Goal: Entertainment & Leisure: Browse casually

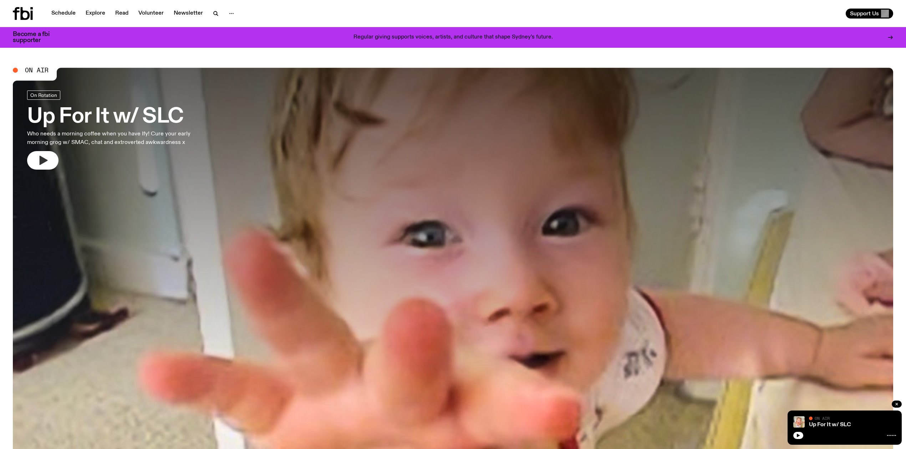
click at [45, 161] on icon "button" at bounding box center [44, 160] width 8 height 9
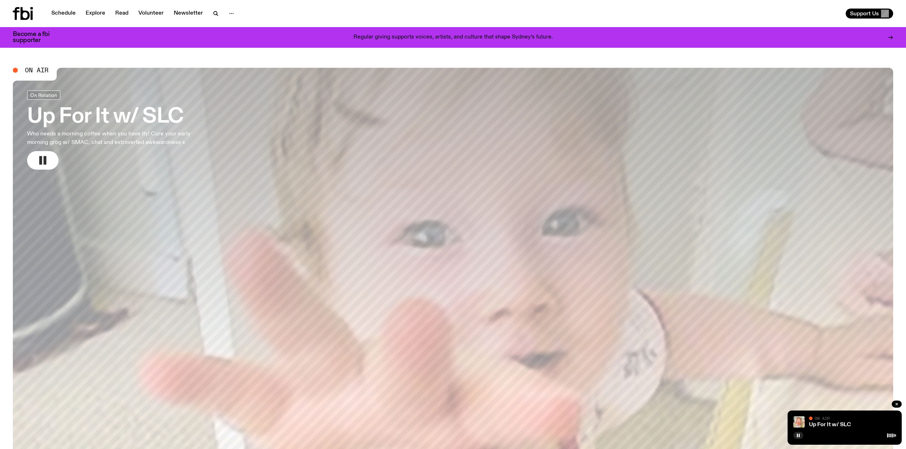
click at [43, 163] on rect "button" at bounding box center [44, 160] width 3 height 9
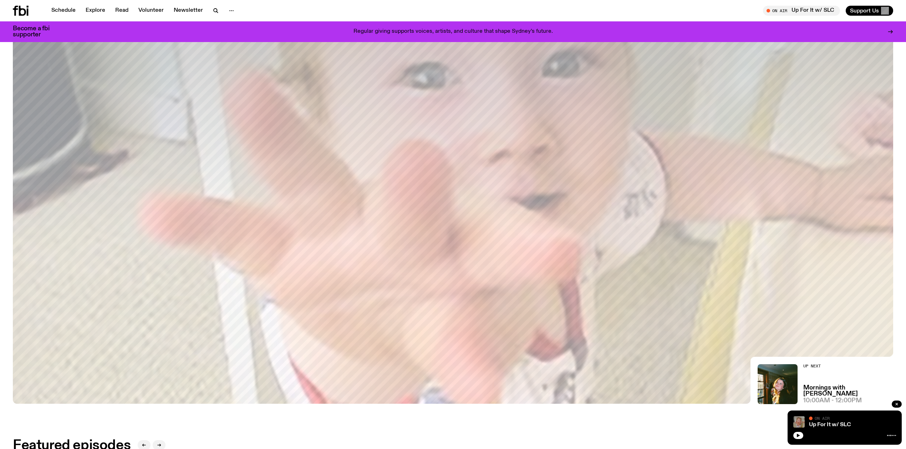
scroll to position [153, 0]
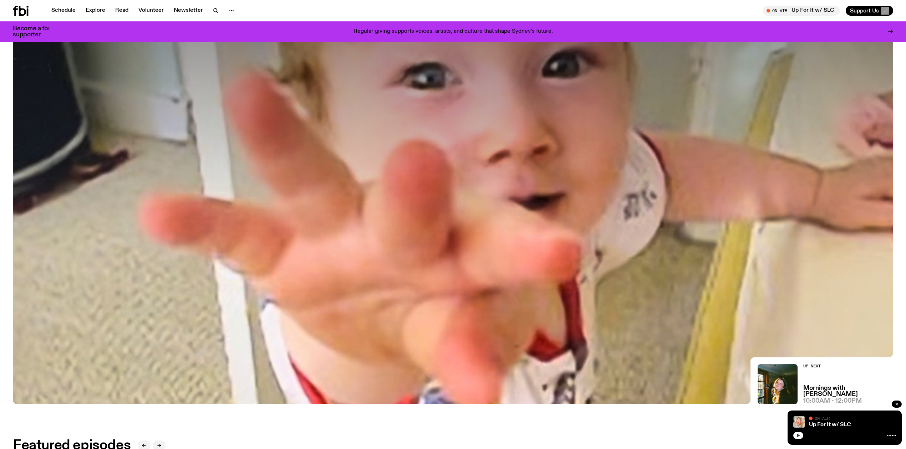
click at [796, 434] on icon "button" at bounding box center [798, 436] width 4 height 4
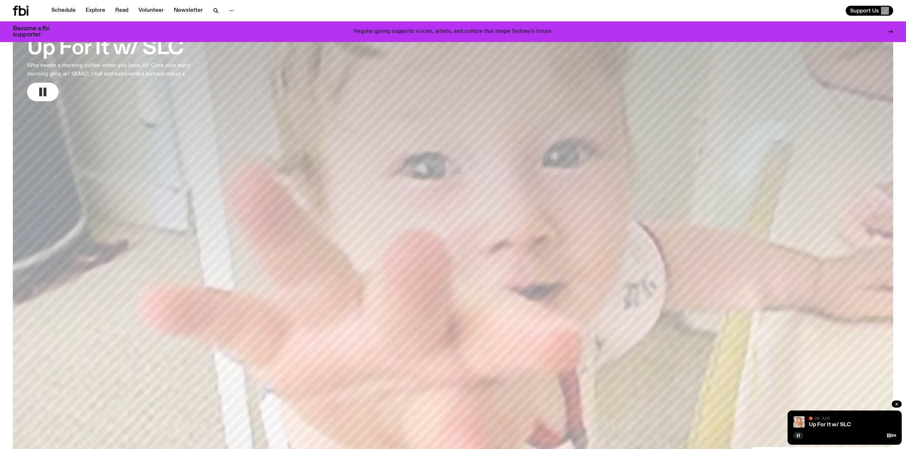
scroll to position [0, 0]
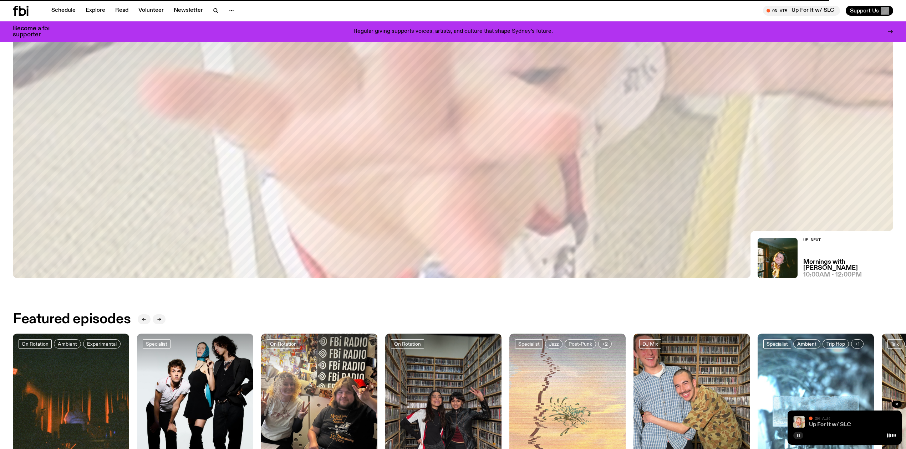
click at [829, 424] on link "Up For It w/ SLC" at bounding box center [830, 425] width 42 height 6
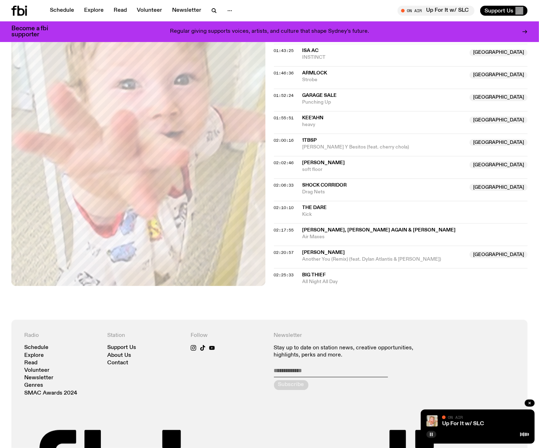
scroll to position [810, 0]
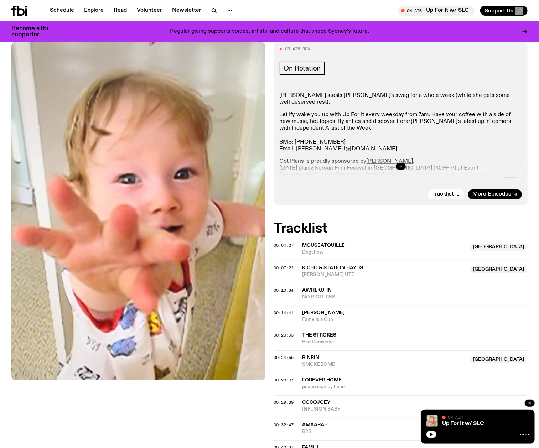
scroll to position [57, 0]
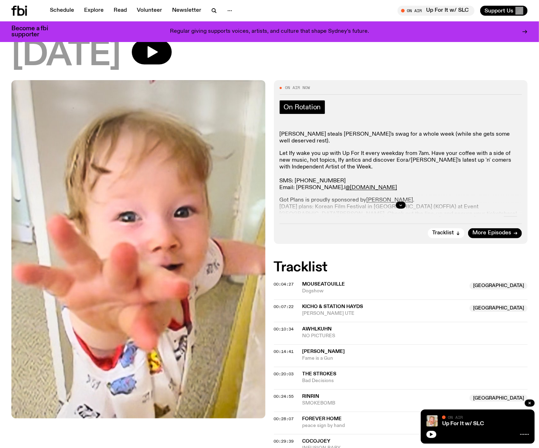
click at [307, 109] on span "On Rotation" at bounding box center [302, 107] width 37 height 8
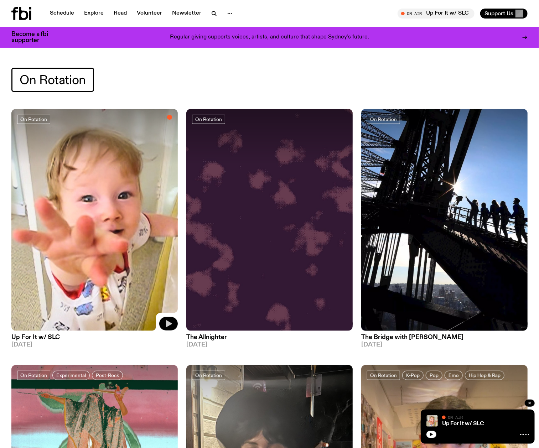
drag, startPoint x: 164, startPoint y: 322, endPoint x: 187, endPoint y: 319, distance: 23.0
click at [164, 322] on icon "button" at bounding box center [168, 324] width 9 height 9
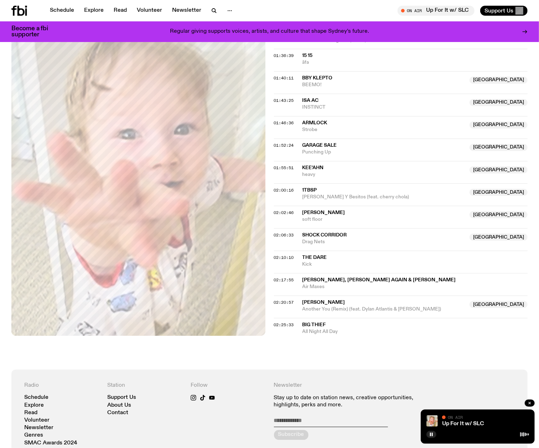
scroll to position [771, 0]
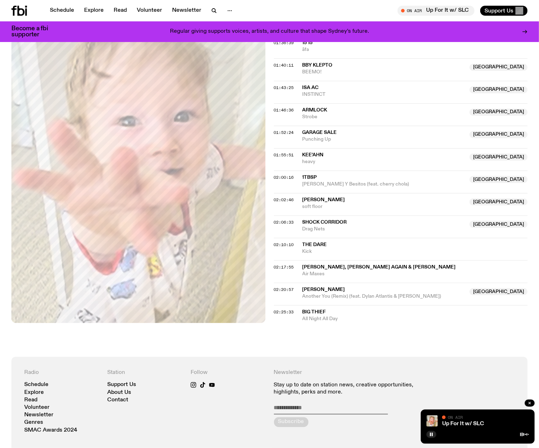
click at [312, 203] on span "[PERSON_NAME]" at bounding box center [324, 200] width 43 height 5
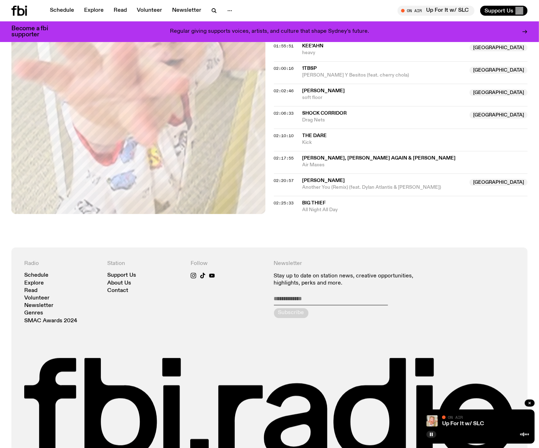
scroll to position [882, 0]
